Goal: Task Accomplishment & Management: Use online tool/utility

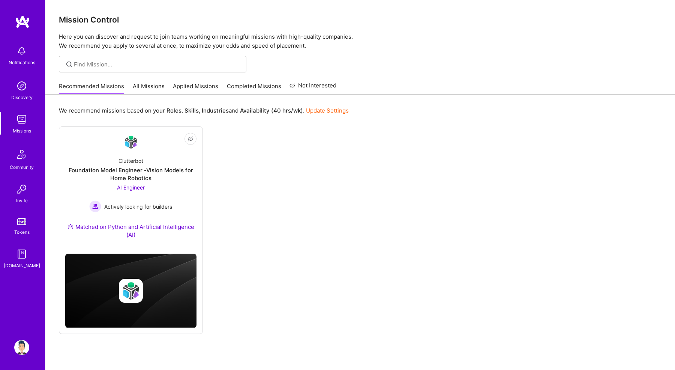
click at [157, 89] on link "All Missions" at bounding box center [149, 88] width 32 height 12
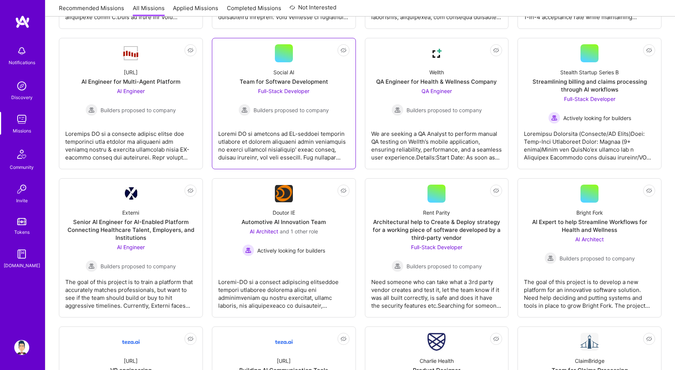
scroll to position [391, 0]
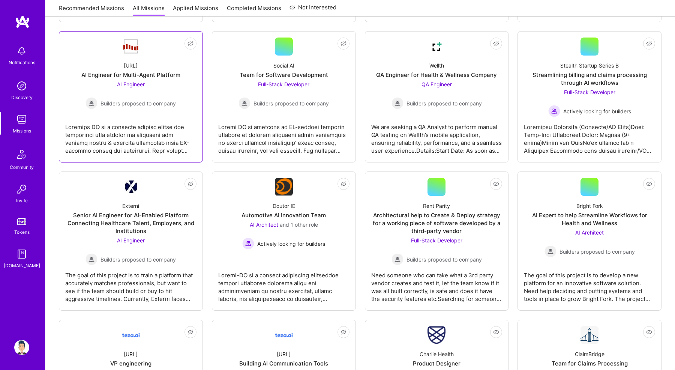
click at [114, 148] on div at bounding box center [130, 136] width 131 height 38
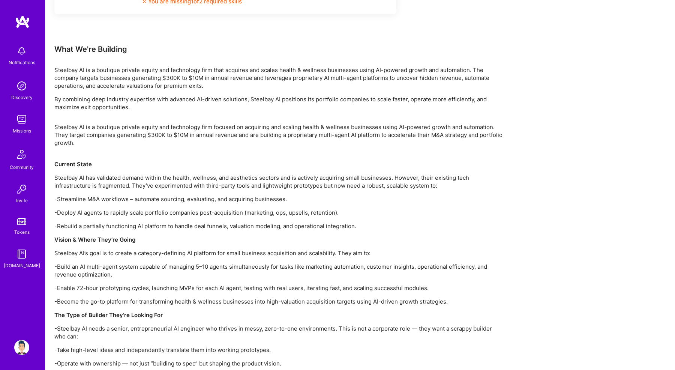
scroll to position [705, 0]
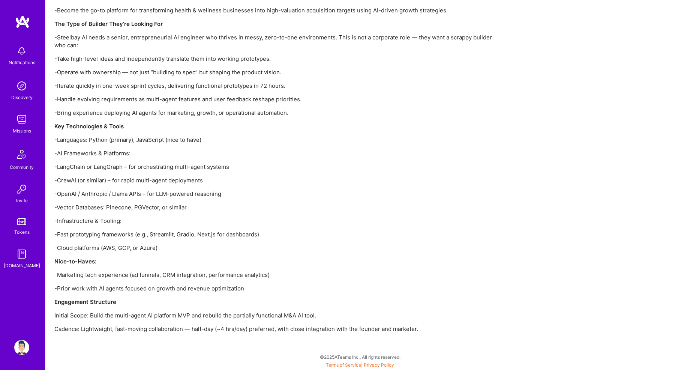
click at [61, 195] on p "-OpenAI / Anthropic / Llama APIs – for LLM-powered reasoning" at bounding box center [279, 194] width 450 height 8
click at [61, 221] on p "-Infrastructure & Tooling:" at bounding box center [279, 221] width 450 height 8
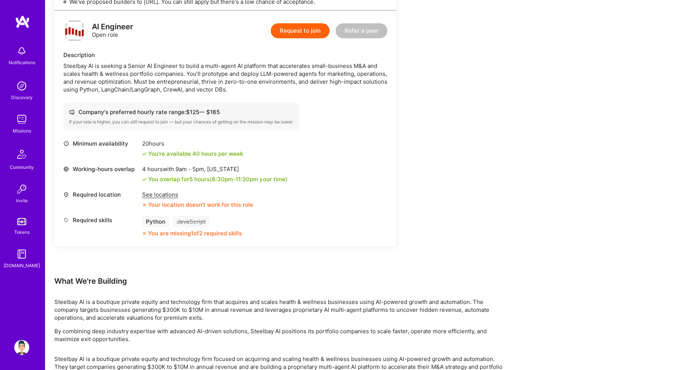
scroll to position [0, 0]
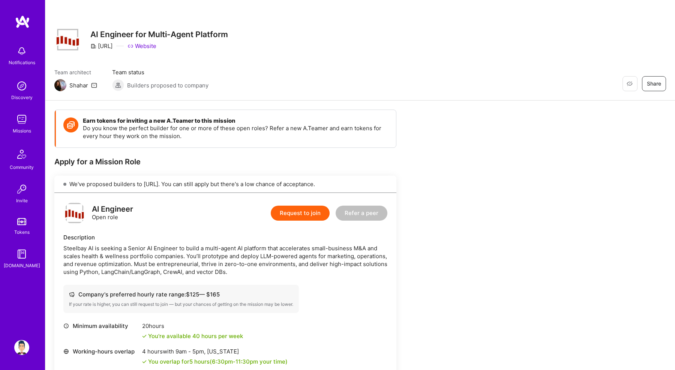
click at [156, 45] on link "Website" at bounding box center [142, 46] width 29 height 8
